Goal: Check status: Check status

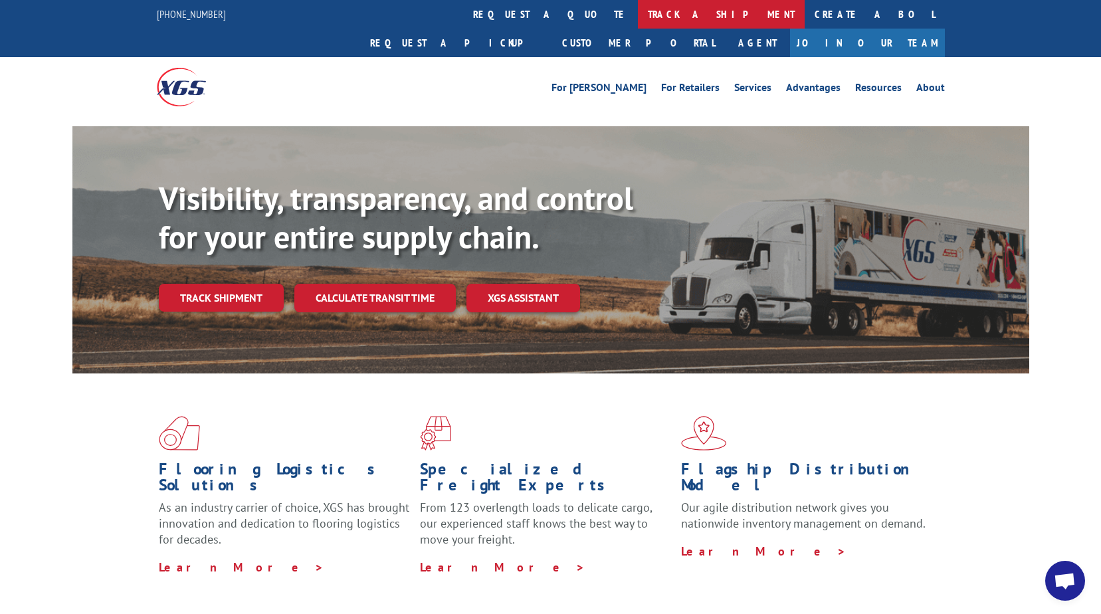
click at [638, 17] on link "track a shipment" at bounding box center [721, 14] width 167 height 29
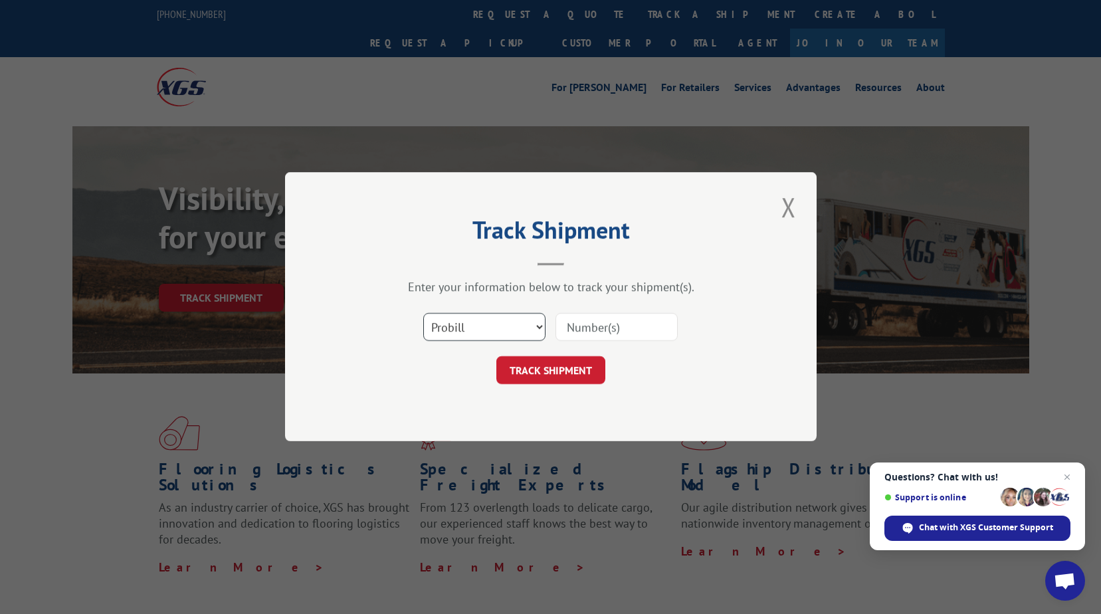
click at [539, 325] on select "Select category... Probill BOL PO" at bounding box center [484, 328] width 122 height 28
select select "bol"
click at [423, 314] on select "Select category... Probill BOL PO" at bounding box center [484, 328] width 122 height 28
click at [621, 329] on input at bounding box center [616, 328] width 122 height 28
type input "5953510"
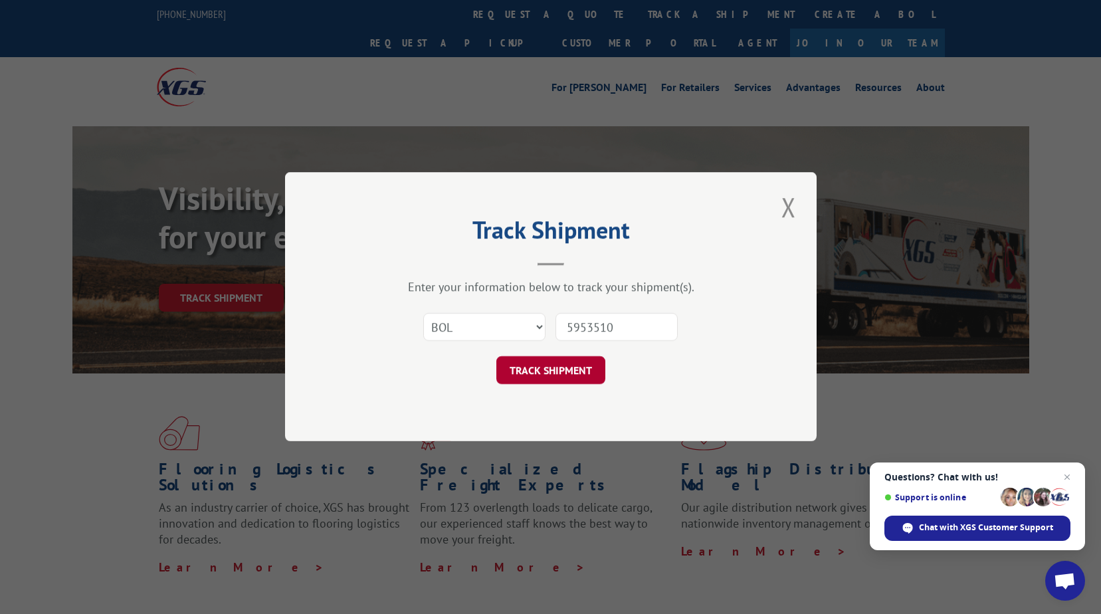
click at [568, 369] on button "TRACK SHIPMENT" at bounding box center [550, 371] width 109 height 28
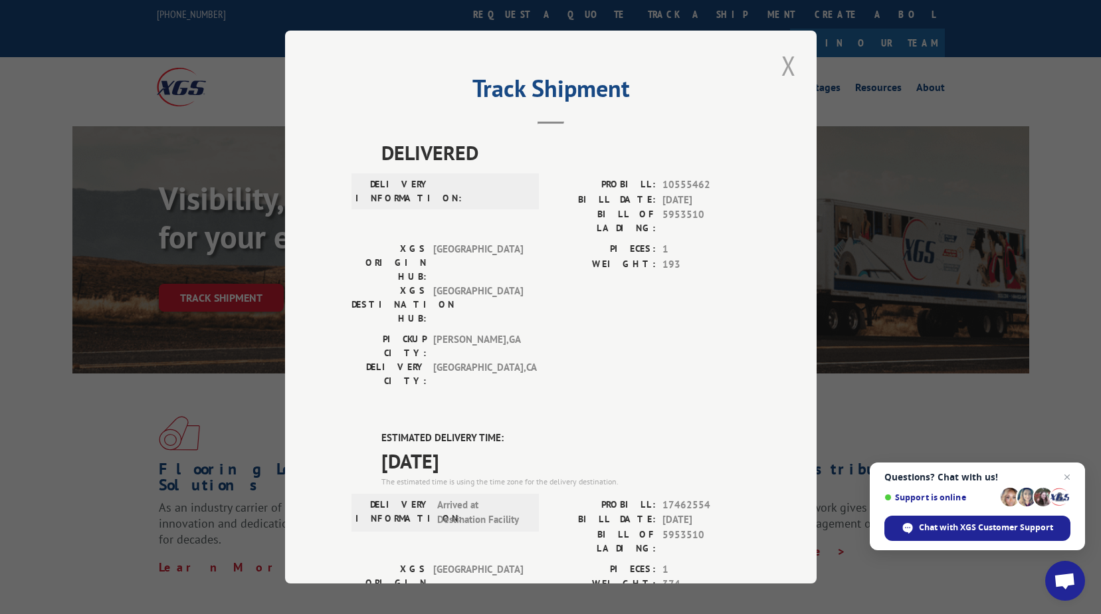
click at [786, 65] on button "Close modal" at bounding box center [788, 65] width 23 height 37
